Goal: Information Seeking & Learning: Learn about a topic

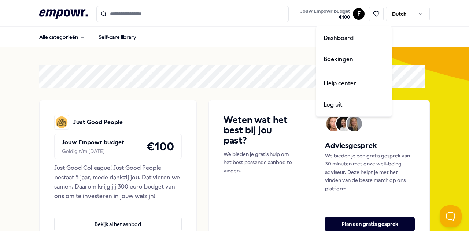
click at [351, 12] on html ".empowr-logo_svg__cls-1{fill:#03032f} Jouw Empowr budget € 100 F Dutch Alle cat…" at bounding box center [234, 115] width 469 height 231
click at [343, 55] on div "Boekingen" at bounding box center [354, 59] width 73 height 21
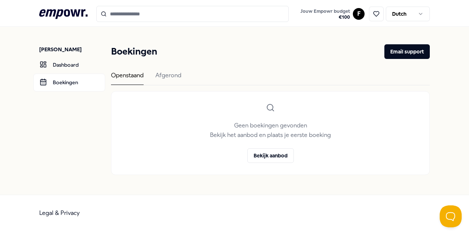
drag, startPoint x: 146, startPoint y: 65, endPoint x: 197, endPoint y: 74, distance: 51.1
click at [148, 65] on div "Boekingen Email support Openstaand [PERSON_NAME] boekingen gevonden Bekijk het …" at bounding box center [270, 109] width 319 height 131
click at [197, 74] on div "Openstaand Afgerond" at bounding box center [270, 78] width 319 height 15
click at [186, 74] on div "Openstaand Afgerond" at bounding box center [270, 78] width 319 height 15
click at [180, 76] on div "Afgerond" at bounding box center [169, 78] width 26 height 14
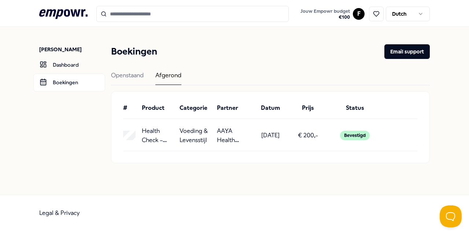
click at [63, 15] on icon ".empowr-logo_svg__cls-1{fill:#03032f}" at bounding box center [63, 14] width 48 height 14
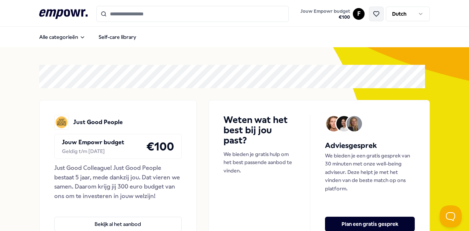
click at [373, 15] on icon at bounding box center [376, 14] width 7 height 7
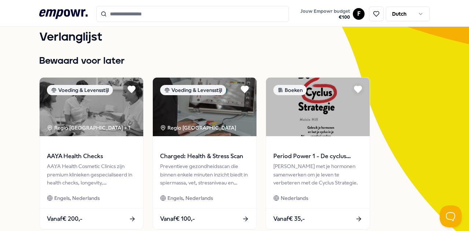
scroll to position [73, 0]
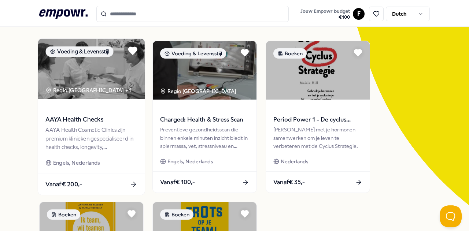
click at [132, 49] on icon at bounding box center [133, 50] width 8 height 7
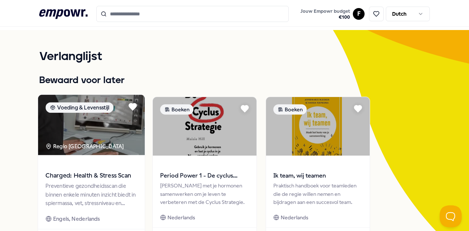
scroll to position [0, 0]
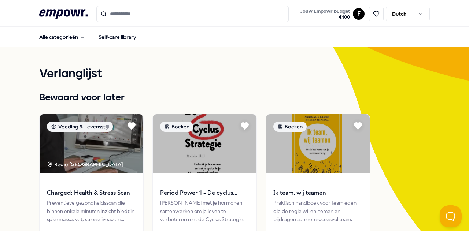
click at [151, 19] on input "Search for products, categories or subcategories" at bounding box center [192, 14] width 193 height 16
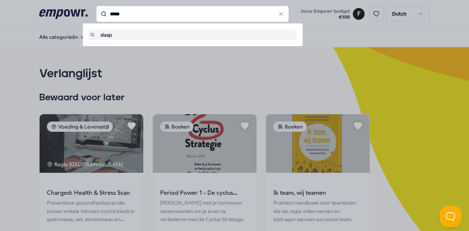
type input "*****"
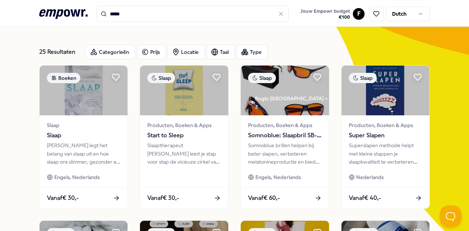
scroll to position [37, 0]
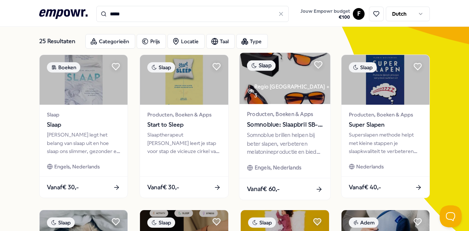
click at [315, 190] on icon at bounding box center [319, 190] width 8 height 8
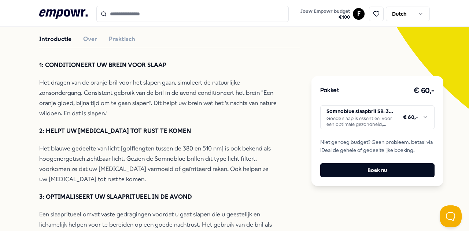
scroll to position [158, 0]
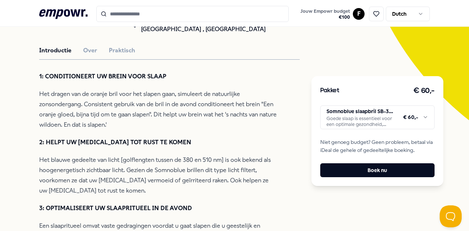
type input "*****"
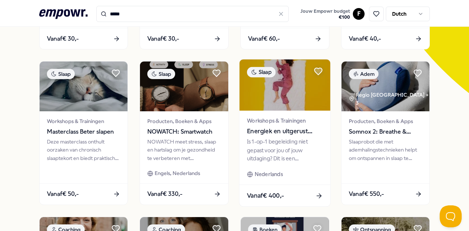
scroll to position [195, 0]
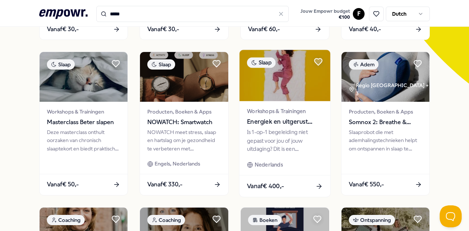
click at [290, 94] on img at bounding box center [285, 75] width 91 height 51
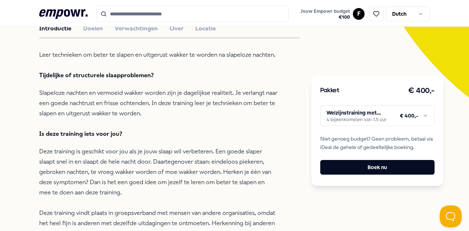
scroll to position [145, 0]
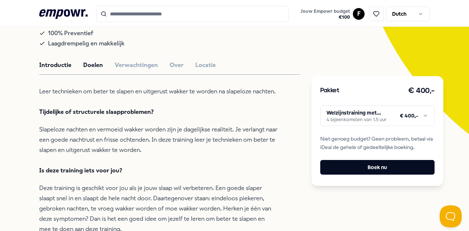
click at [92, 70] on button "Doelen" at bounding box center [93, 66] width 20 height 10
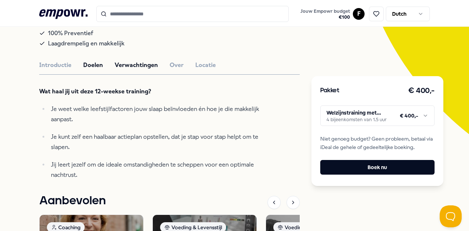
click at [125, 70] on button "Verwachtingen" at bounding box center [136, 66] width 43 height 10
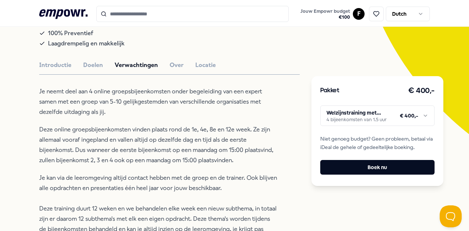
click at [181, 70] on div "Introductie Doelen Verwachtingen Over Locatie" at bounding box center [169, 66] width 261 height 10
click at [174, 70] on button "Over" at bounding box center [177, 66] width 14 height 10
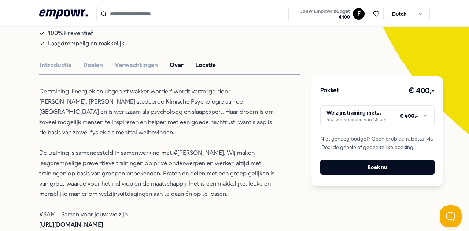
click at [210, 70] on button "Locatie" at bounding box center [205, 66] width 21 height 10
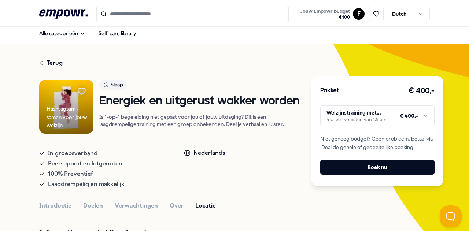
scroll to position [0, 0]
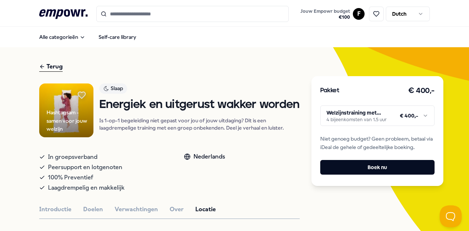
type input "*****"
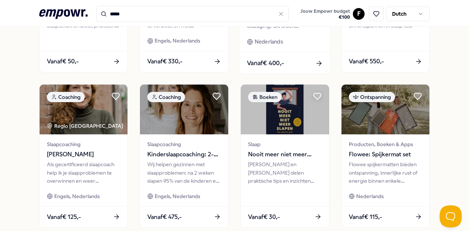
scroll to position [330, 0]
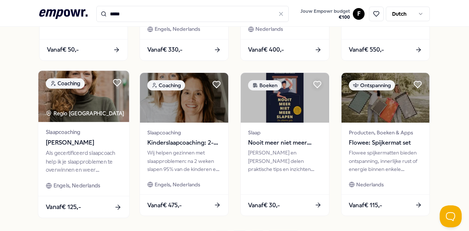
click at [117, 204] on icon at bounding box center [118, 208] width 8 height 8
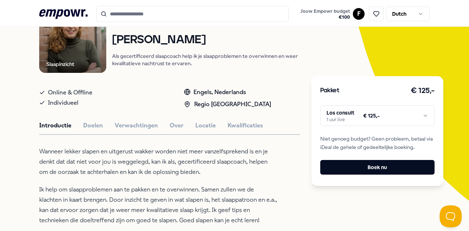
scroll to position [110, 0]
